Goal: Find specific page/section: Find specific page/section

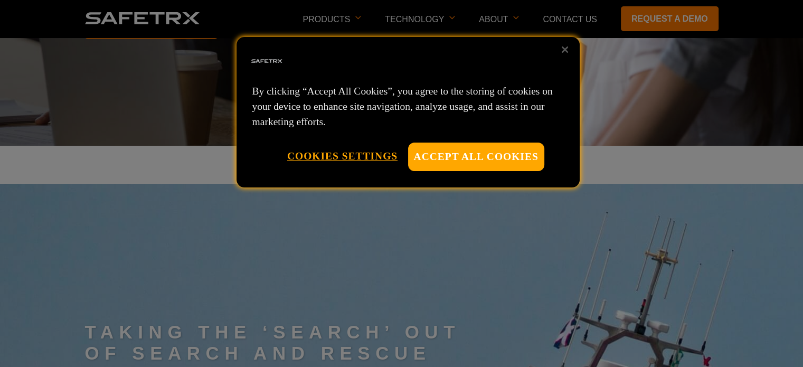
scroll to position [1637, 0]
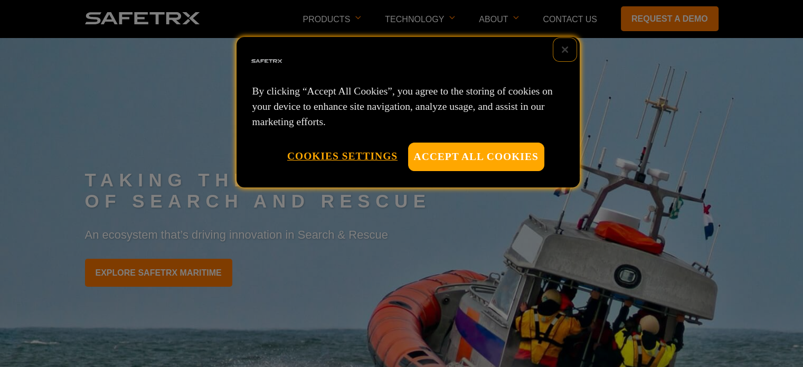
click at [569, 53] on button "Close" at bounding box center [564, 49] width 23 height 23
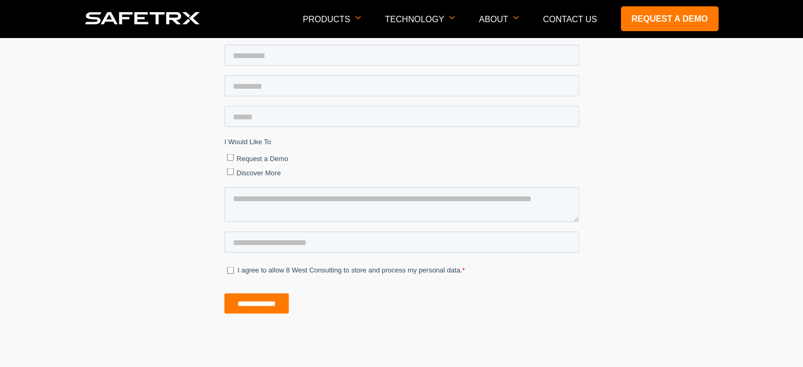
scroll to position [6481, 0]
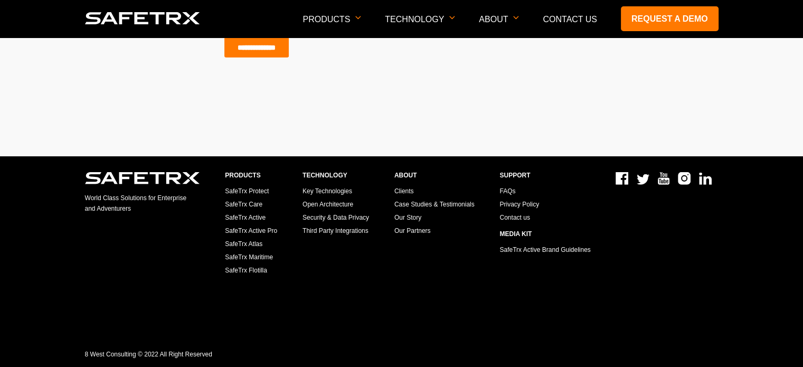
click at [525, 218] on link "Contact us" at bounding box center [515, 217] width 30 height 7
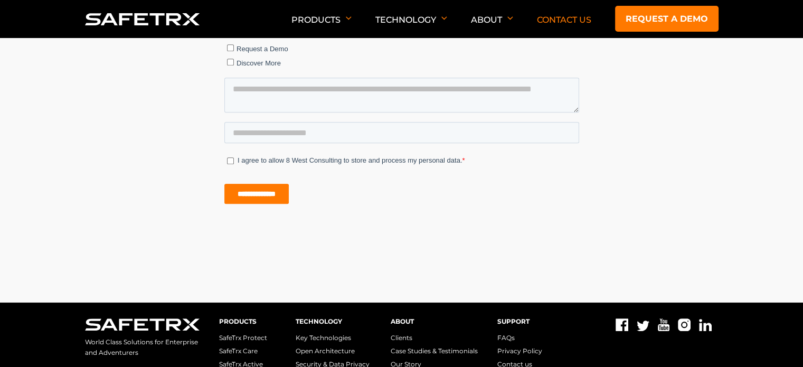
scroll to position [1149, 0]
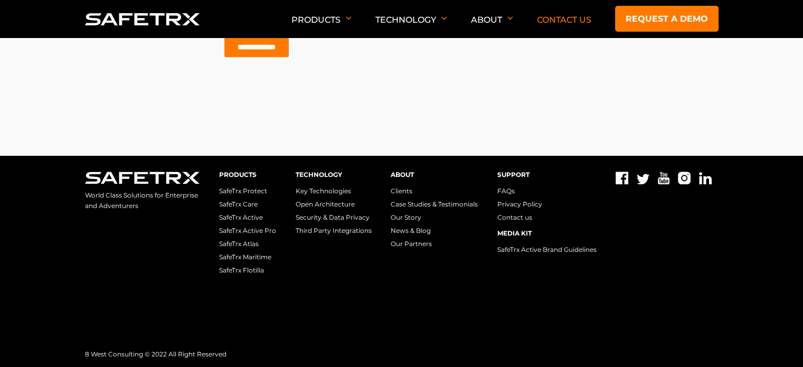
click at [520, 207] on link "Privacy Policy" at bounding box center [519, 204] width 45 height 8
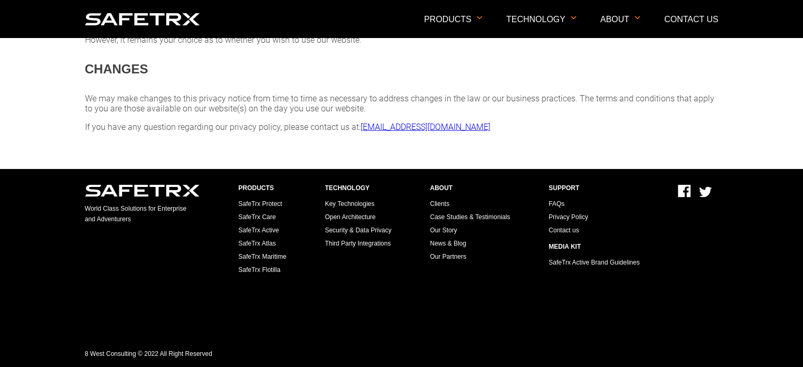
scroll to position [2216, 0]
